Goal: Information Seeking & Learning: Find specific fact

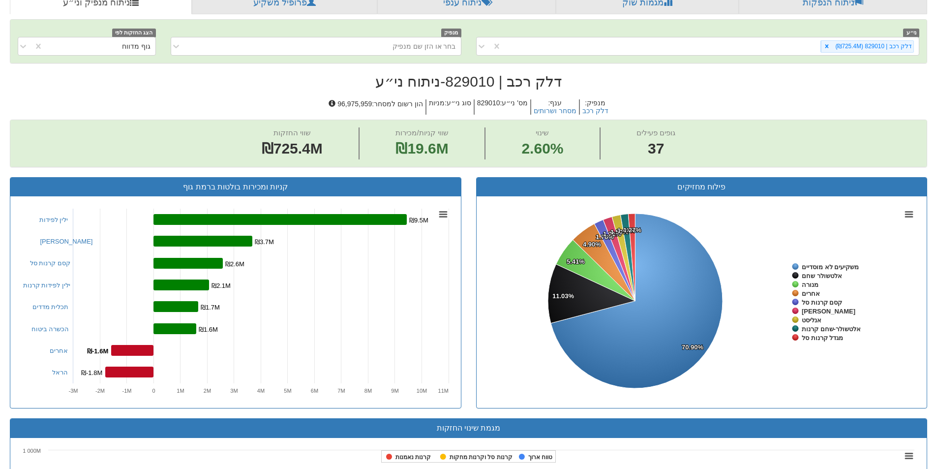
scroll to position [16, 0]
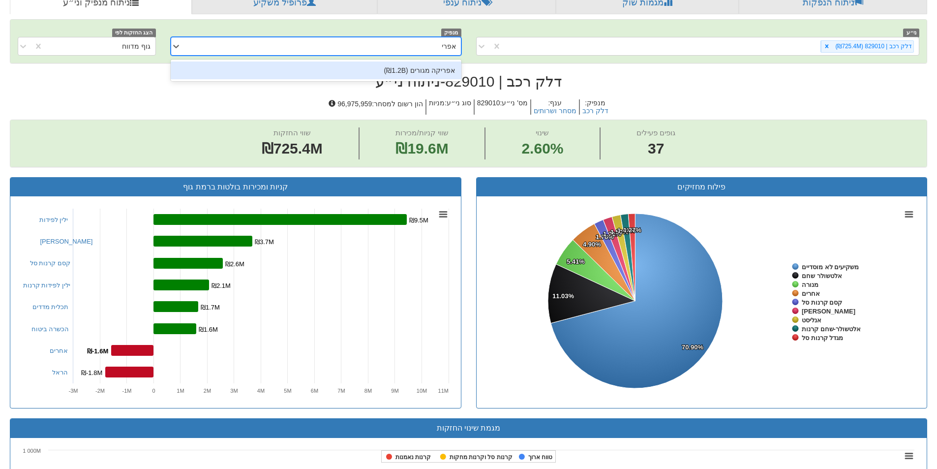
type input "אפריק"
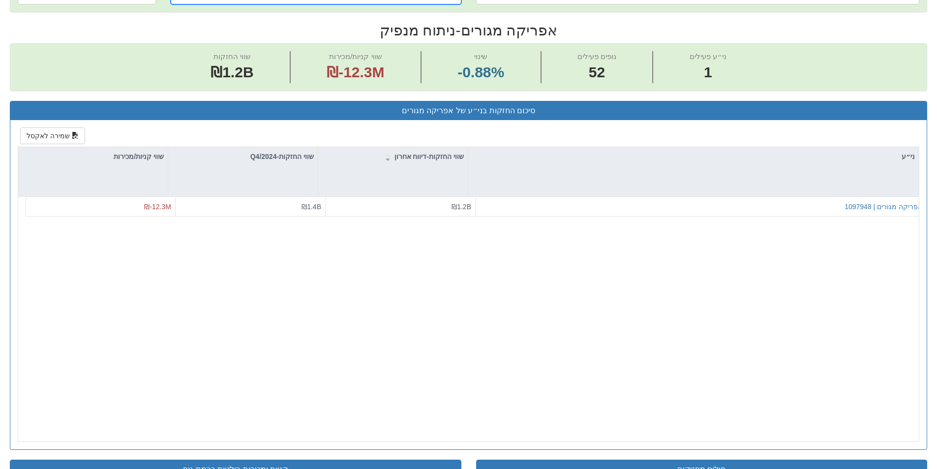
scroll to position [306, 0]
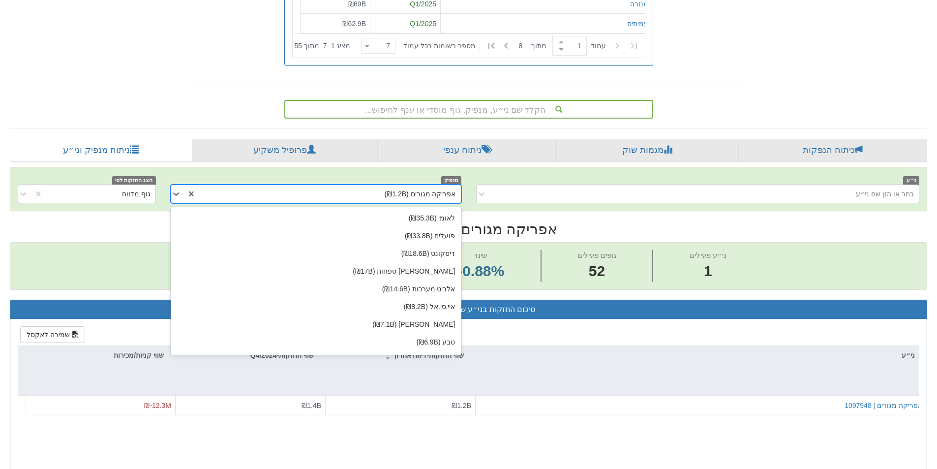
click at [370, 197] on div "אפריקה מגורים (₪1.2B)" at bounding box center [328, 194] width 265 height 16
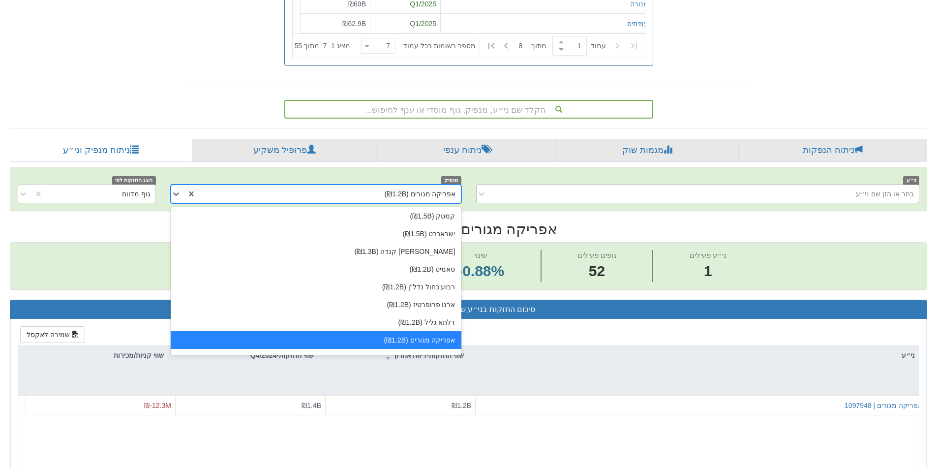
click at [896, 199] on div "בחר או הזן שם ני״ע" at bounding box center [706, 194] width 428 height 16
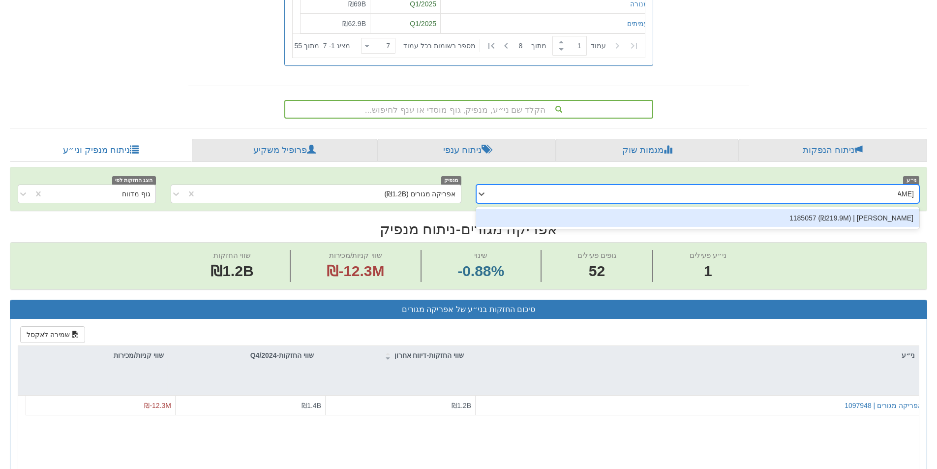
type input "[PERSON_NAME]"
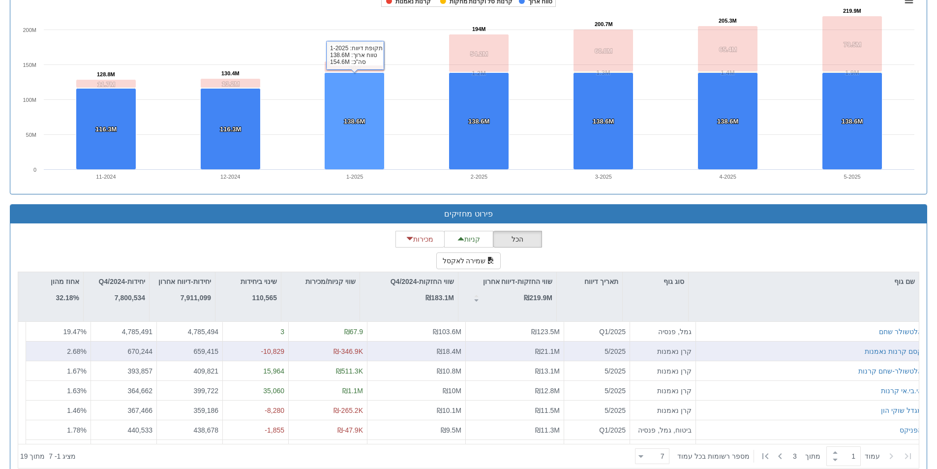
scroll to position [995, 0]
